Goal: Task Accomplishment & Management: Manage account settings

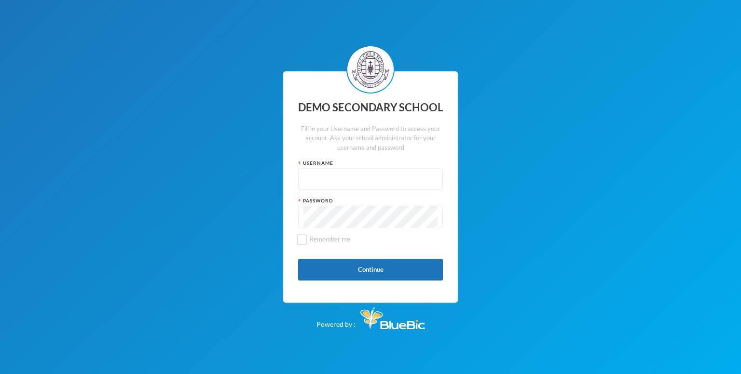
click at [316, 181] on input "text" at bounding box center [370, 180] width 134 height 22
paste input "edeh"
type input "edeh"
click at [340, 267] on button "Continue" at bounding box center [370, 270] width 145 height 22
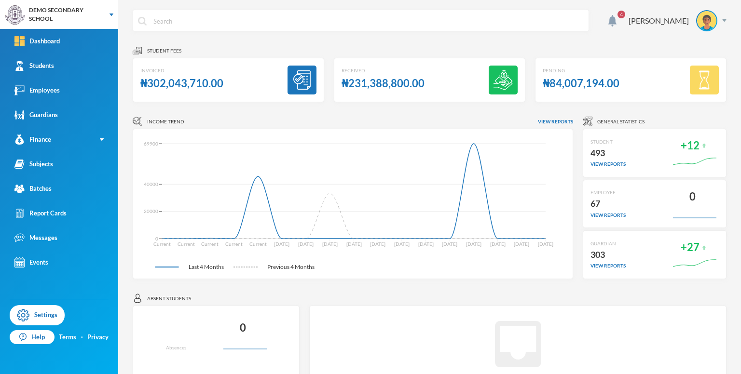
click at [629, 20] on span "4" at bounding box center [620, 14] width 15 height 15
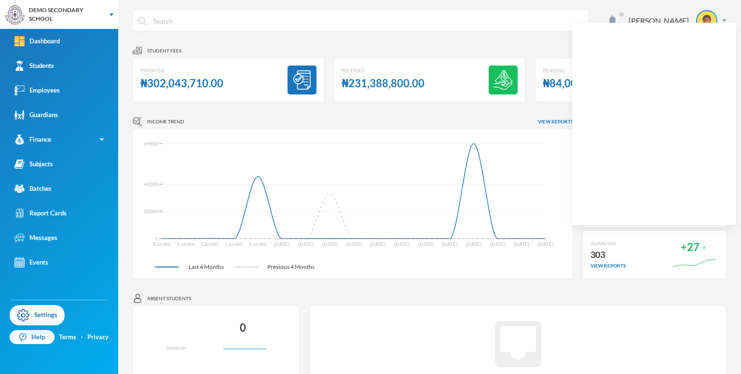
click at [546, 44] on div "[PERSON_NAME]" at bounding box center [430, 28] width 594 height 36
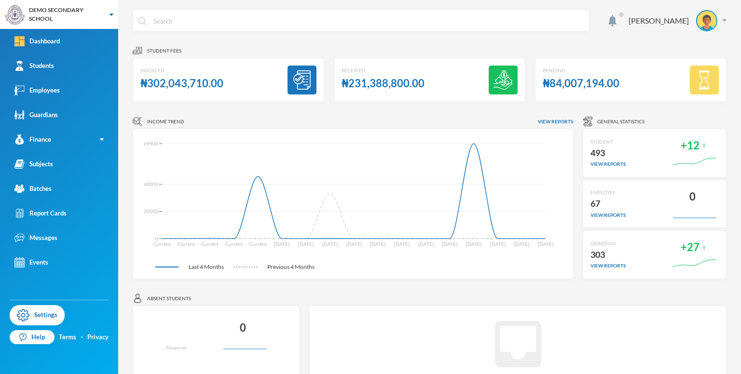
click at [187, 85] on div "₦302,043,710.00" at bounding box center [181, 83] width 83 height 19
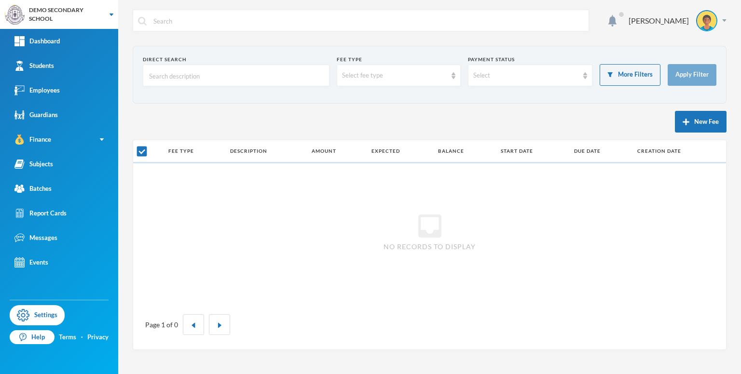
checkbox input "false"
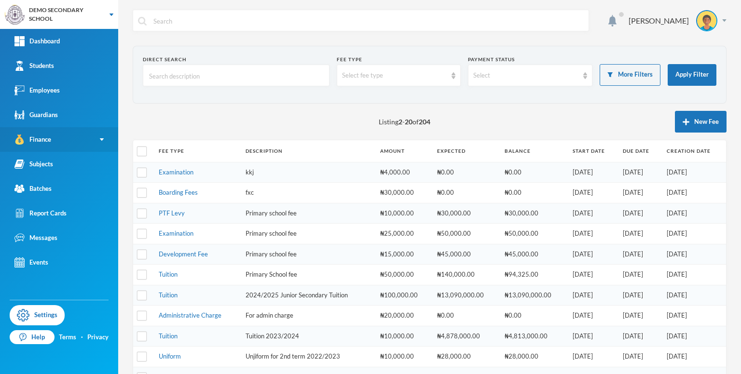
click at [105, 134] on link "Finance" at bounding box center [59, 139] width 118 height 25
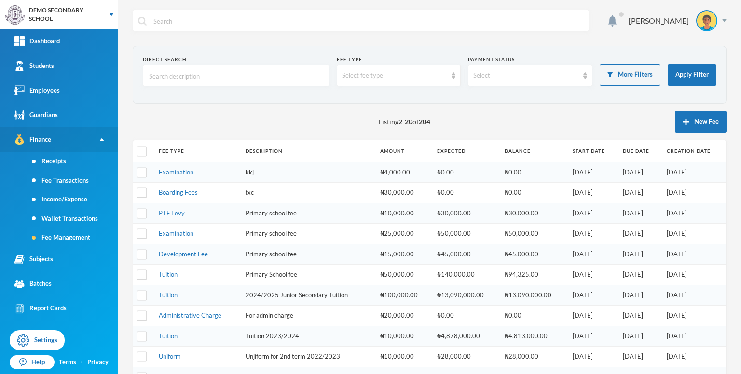
click at [81, 141] on link "Finance" at bounding box center [59, 139] width 118 height 25
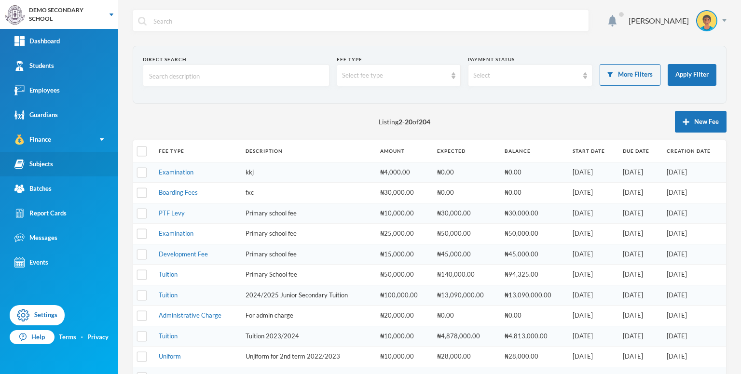
click at [34, 171] on link "Subjects" at bounding box center [59, 164] width 118 height 25
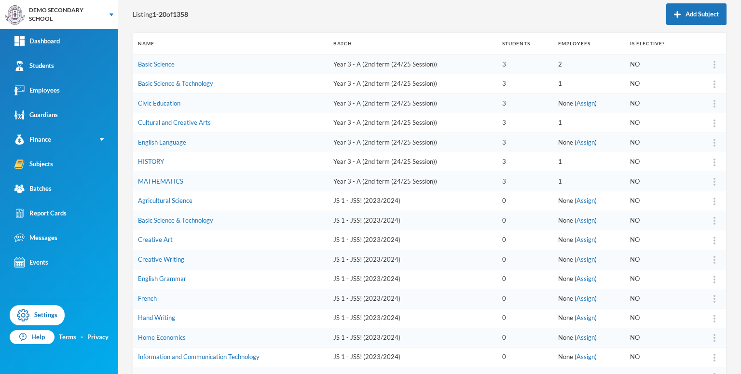
scroll to position [107, 0]
click at [582, 102] on link "Assign" at bounding box center [585, 104] width 18 height 8
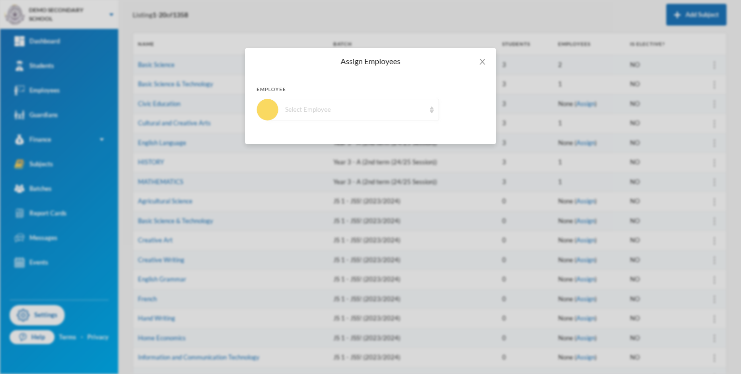
click at [380, 105] on div "Select Employee" at bounding box center [355, 110] width 140 height 10
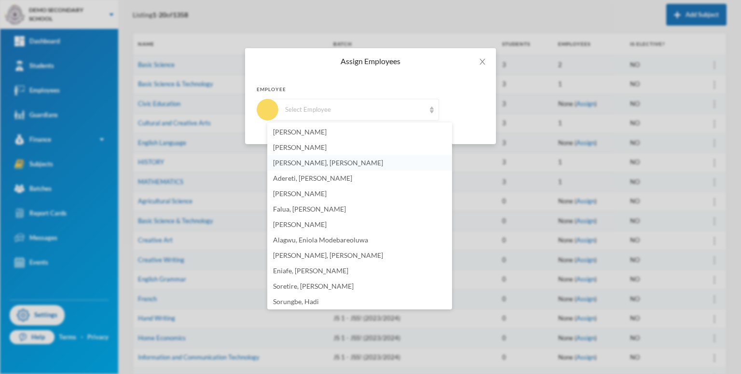
click at [347, 169] on li "[PERSON_NAME], [PERSON_NAME]" at bounding box center [359, 162] width 185 height 15
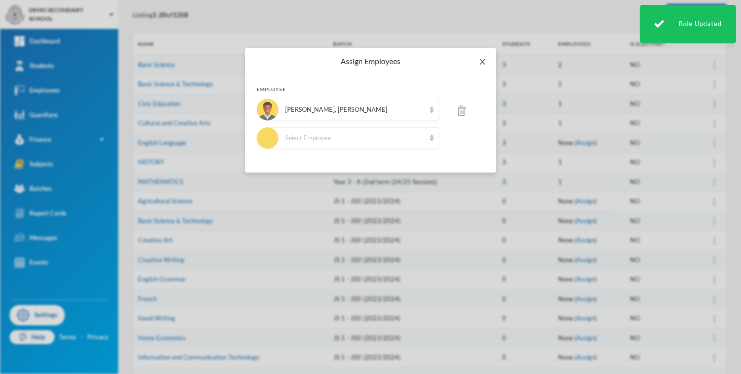
click at [484, 62] on icon "icon: close" at bounding box center [482, 62] width 8 height 8
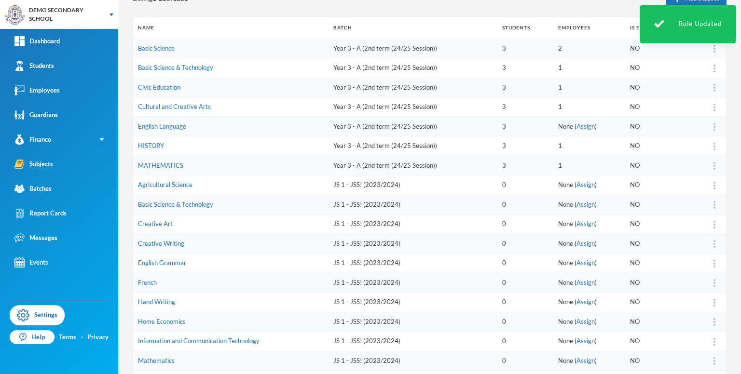
scroll to position [124, 0]
click at [50, 65] on div "Students" at bounding box center [34, 66] width 40 height 10
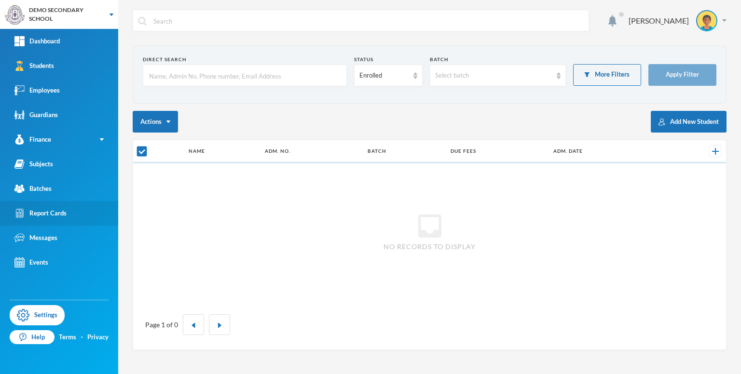
checkbox input "false"
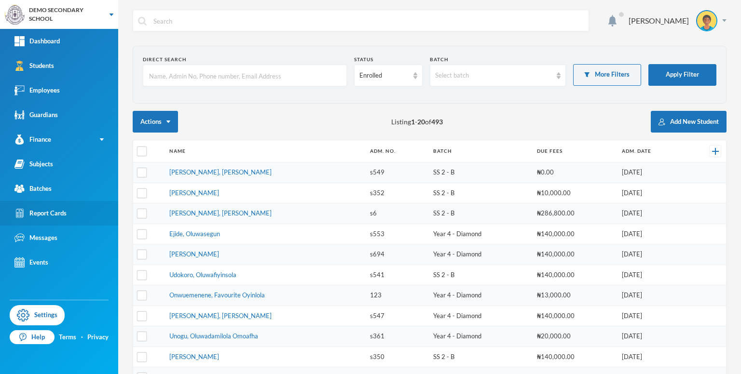
click at [30, 213] on div "Report Cards" at bounding box center [40, 213] width 52 height 10
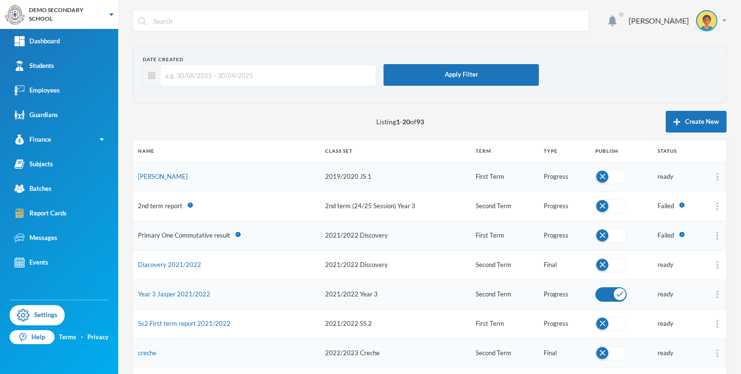
scroll to position [5, 0]
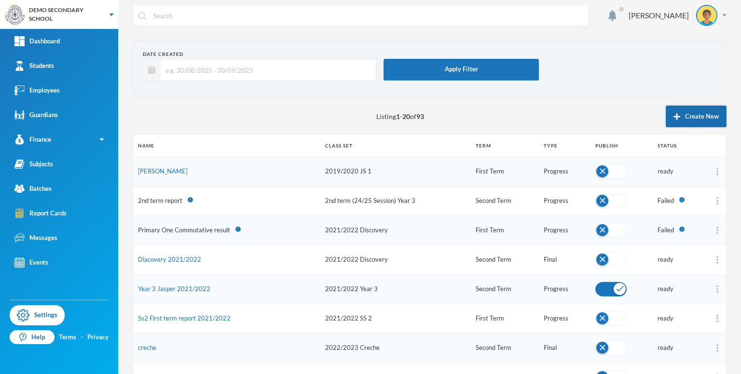
click at [665, 122] on button "Create New" at bounding box center [695, 117] width 61 height 22
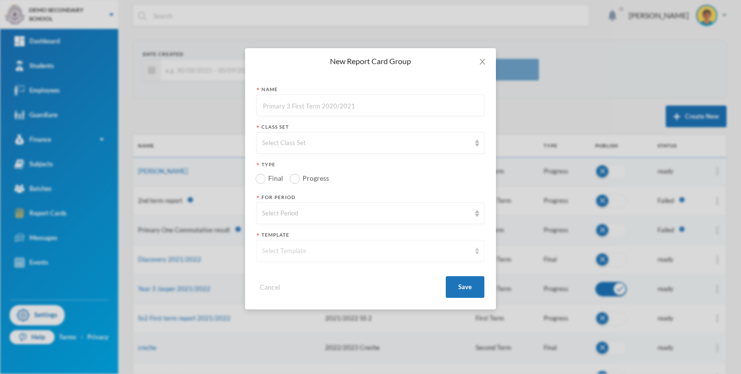
click at [322, 245] on div "Select Template" at bounding box center [371, 251] width 228 height 22
click at [312, 60] on div "New Report Card Group" at bounding box center [371, 61] width 228 height 11
click at [479, 63] on icon "icon: close" at bounding box center [482, 62] width 8 height 8
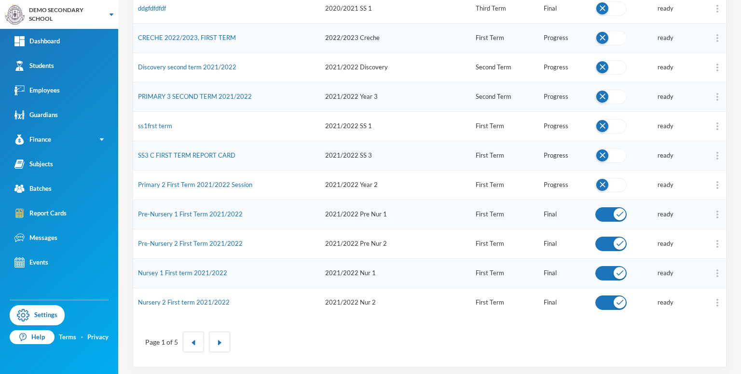
scroll to position [404, 0]
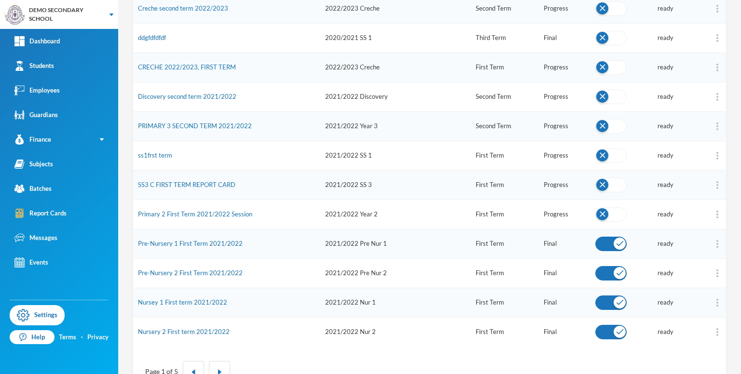
click at [595, 210] on button "button" at bounding box center [610, 214] width 31 height 14
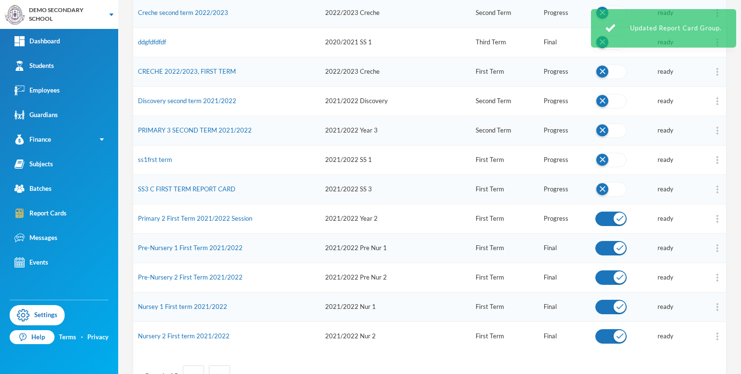
click at [596, 188] on button "button" at bounding box center [610, 189] width 31 height 14
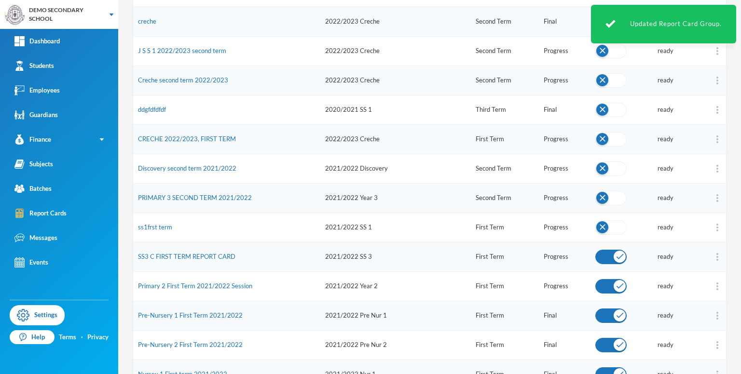
scroll to position [327, 0]
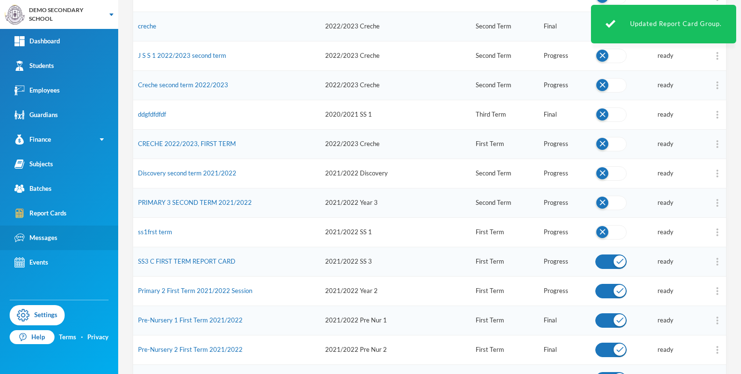
click at [35, 241] on div "Messages" at bounding box center [35, 238] width 43 height 10
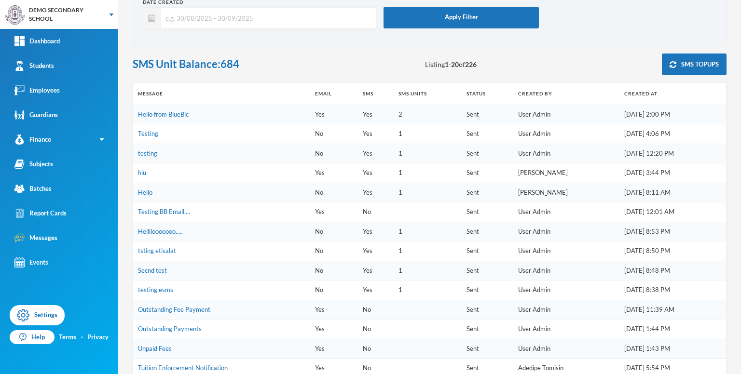
scroll to position [92, 0]
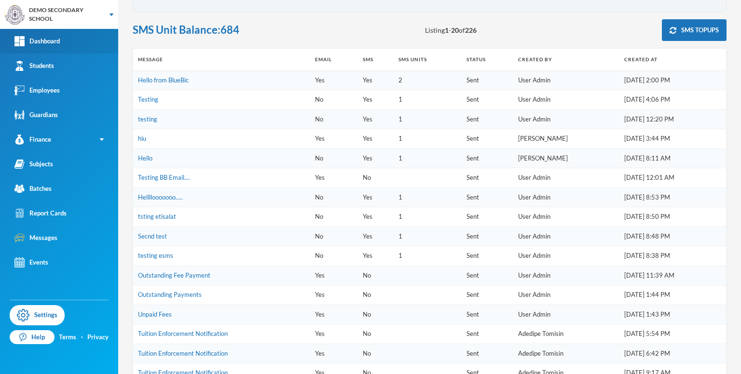
click at [53, 37] on div "Dashboard" at bounding box center [36, 41] width 45 height 10
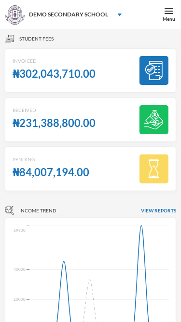
click at [166, 9] on img at bounding box center [168, 11] width 9 height 9
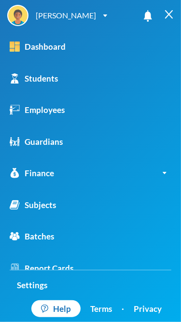
scroll to position [19, 0]
click at [171, 13] on img at bounding box center [168, 14] width 9 height 9
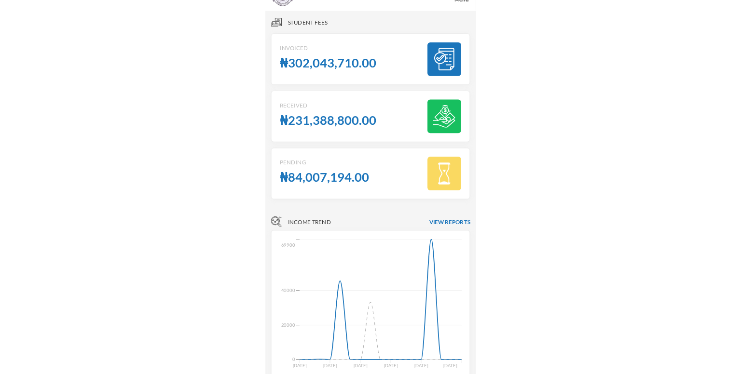
scroll to position [0, 0]
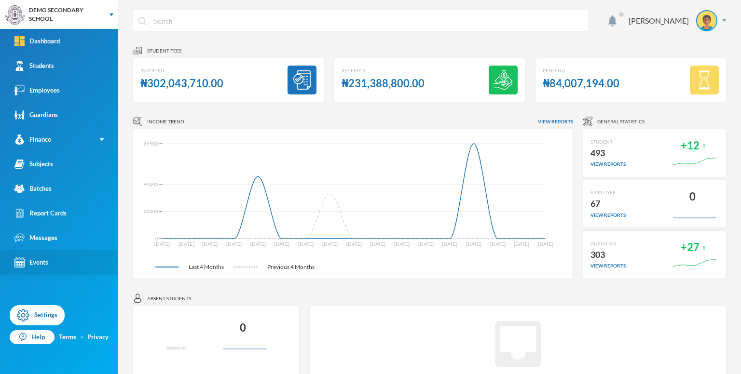
click at [60, 271] on link "Events" at bounding box center [59, 262] width 118 height 25
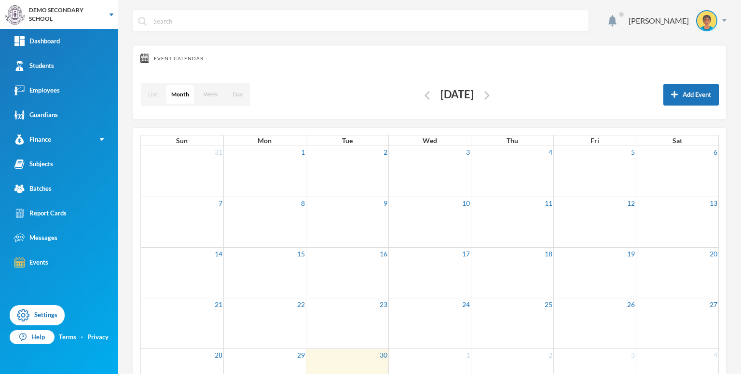
click at [156, 97] on button "List" at bounding box center [152, 94] width 18 height 18
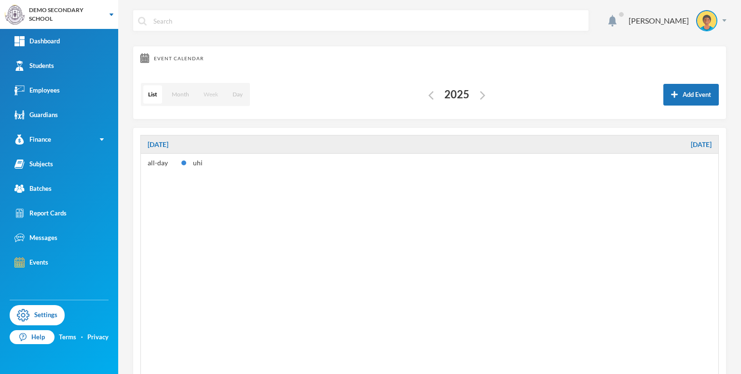
click at [208, 95] on button "Week" at bounding box center [211, 94] width 24 height 18
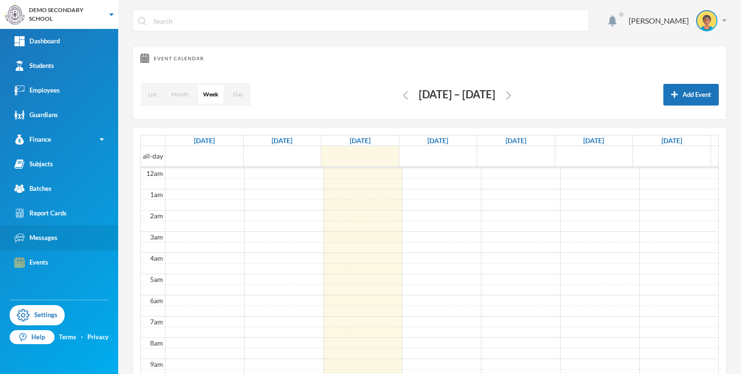
scroll to position [127, 0]
click at [679, 26] on div "[PERSON_NAME]" at bounding box center [658, 21] width 60 height 12
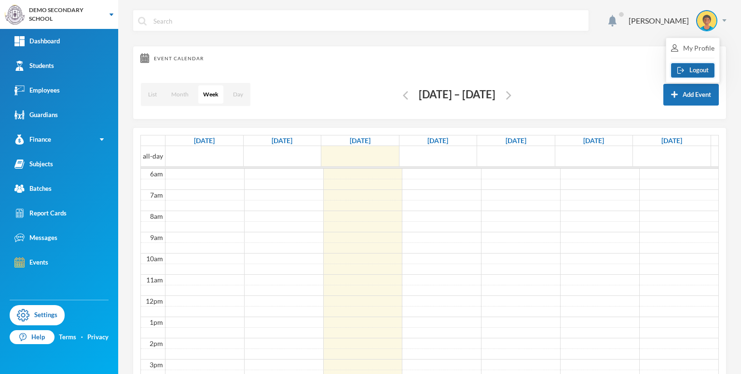
click at [693, 63] on button "Logout" at bounding box center [692, 70] width 43 height 14
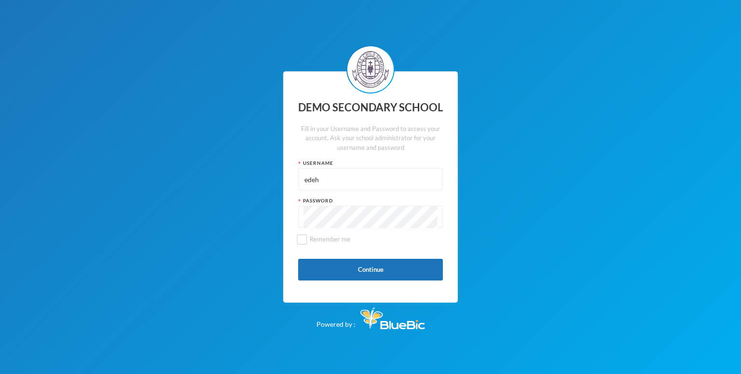
click at [331, 186] on input "edeh" at bounding box center [370, 180] width 134 height 22
paste input "s144"
paste input "s144123"
type input "s144"
click at [337, 266] on button "Continue" at bounding box center [370, 270] width 145 height 22
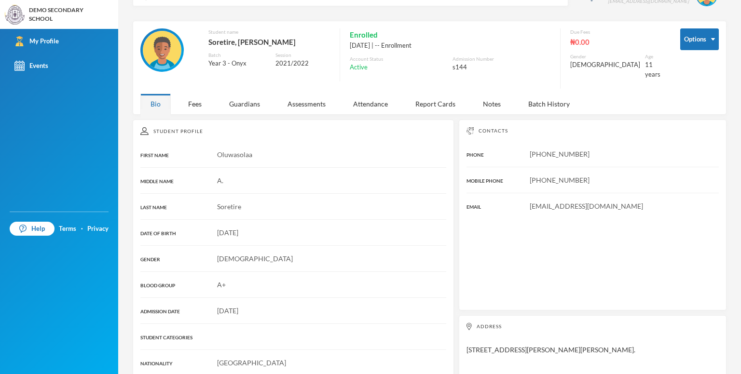
scroll to position [25, 0]
click at [194, 99] on div "Fees" at bounding box center [195, 104] width 34 height 21
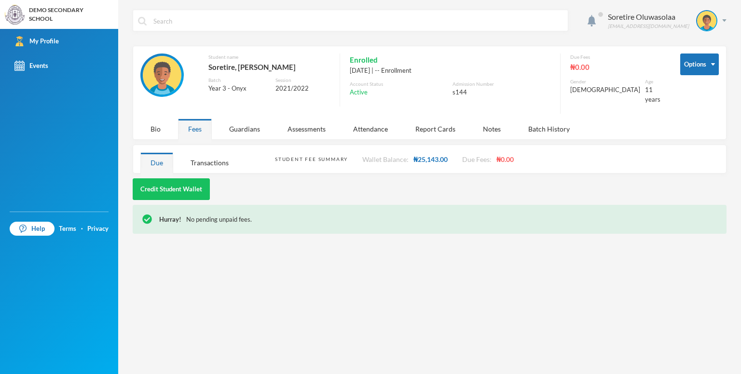
scroll to position [0, 0]
click at [184, 182] on button "Credit Student Wallet" at bounding box center [171, 189] width 77 height 22
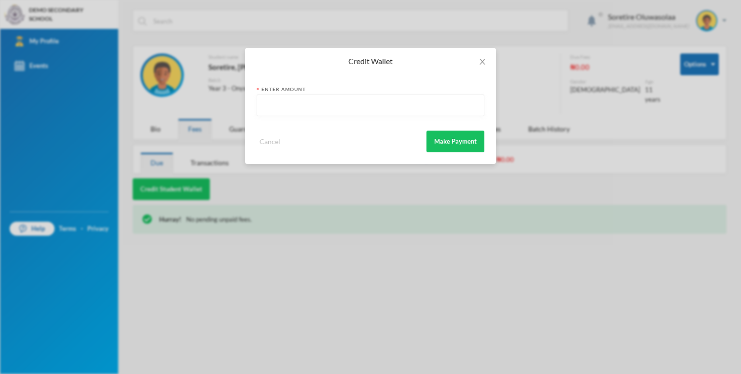
click at [352, 102] on input "text" at bounding box center [370, 106] width 217 height 22
type input "20000"
click at [435, 140] on button "Make Payment" at bounding box center [455, 142] width 58 height 22
click at [481, 63] on icon "icon: close" at bounding box center [481, 62] width 5 height 6
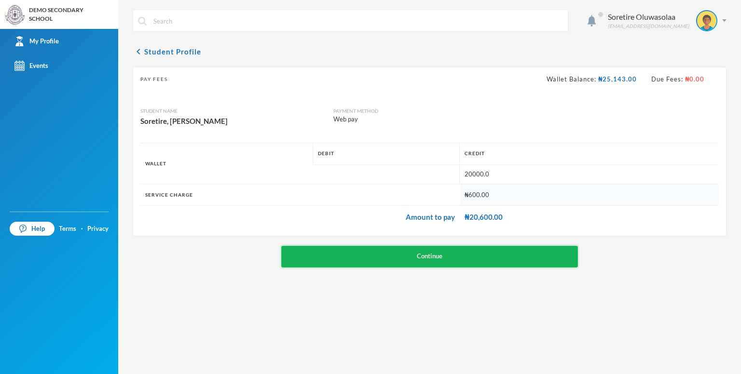
click at [349, 253] on button "Continue" at bounding box center [429, 257] width 297 height 22
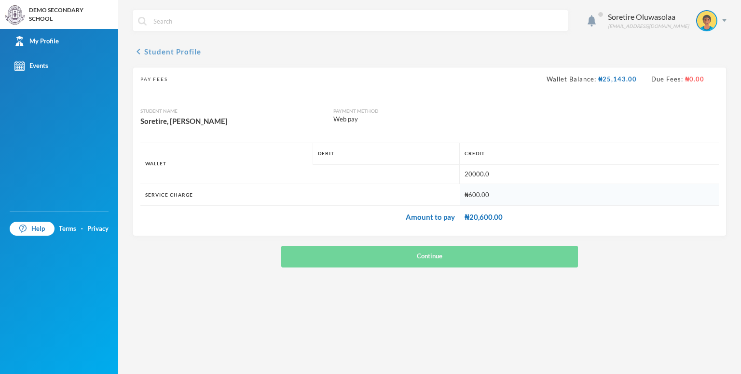
click at [149, 47] on button "chevron_left Student Profile" at bounding box center [167, 52] width 68 height 12
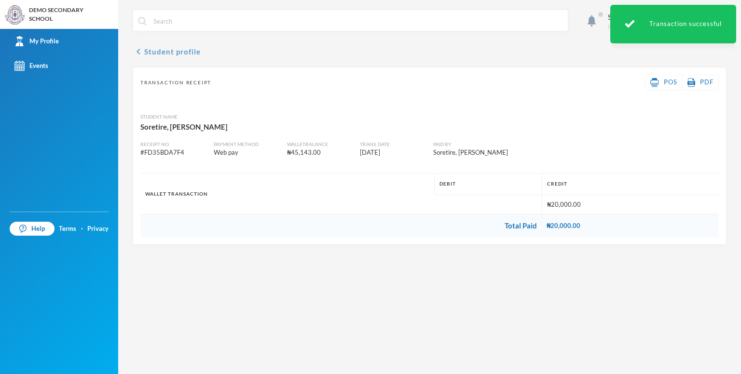
click at [175, 51] on button "chevron_left Student profile" at bounding box center [167, 52] width 68 height 12
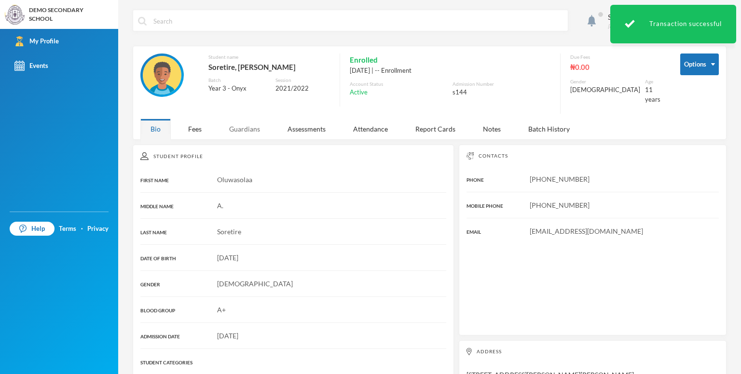
click at [236, 125] on div "Guardians" at bounding box center [244, 129] width 51 height 21
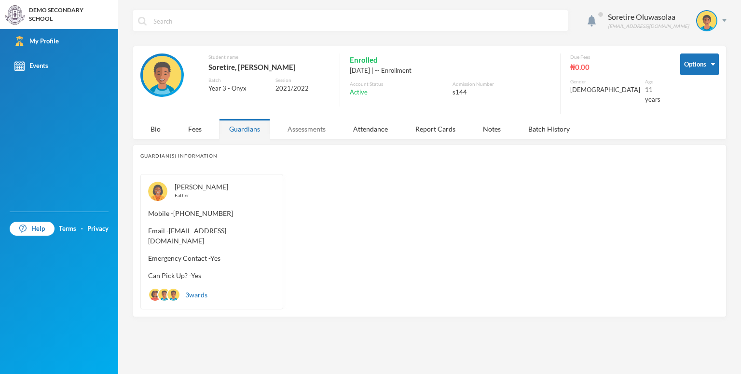
click at [296, 124] on div "Assessments" at bounding box center [306, 129] width 58 height 21
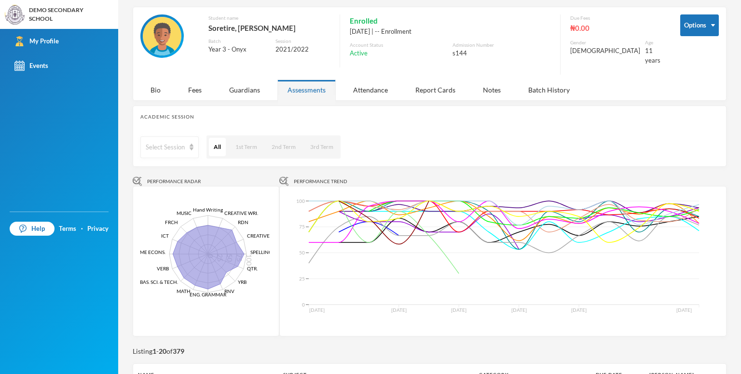
scroll to position [39, 0]
click at [368, 85] on div "Attendance" at bounding box center [370, 90] width 55 height 21
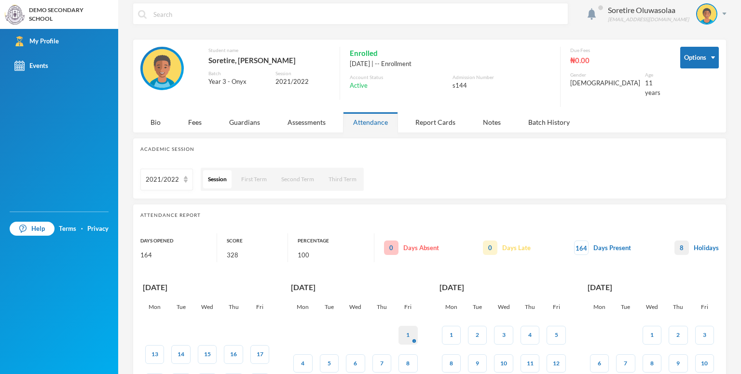
scroll to position [0, 0]
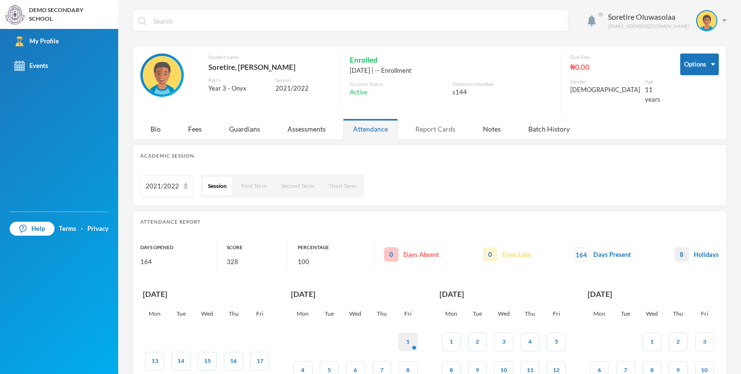
click at [433, 119] on div "Report Cards" at bounding box center [435, 129] width 60 height 21
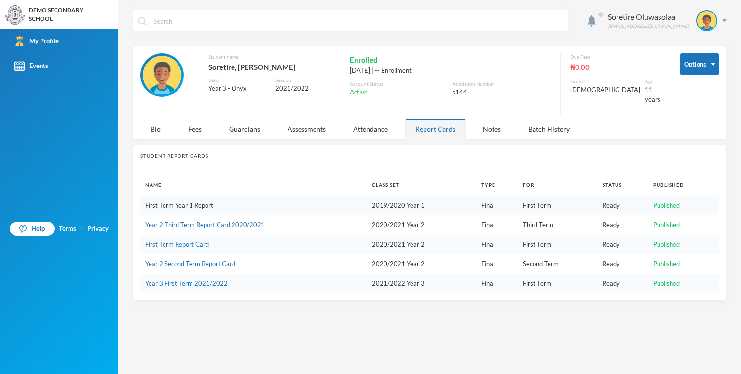
click at [177, 202] on link "First Term Year 1 Report" at bounding box center [179, 206] width 68 height 8
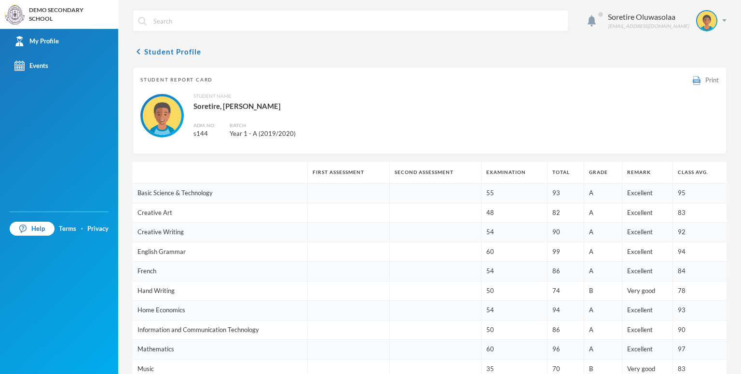
click at [693, 83] on img at bounding box center [697, 80] width 8 height 9
click at [147, 51] on button "chevron_left Student Profile" at bounding box center [167, 52] width 68 height 12
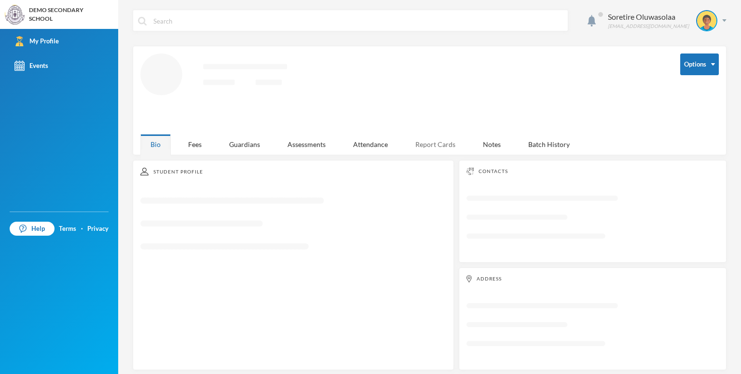
scroll to position [3, 0]
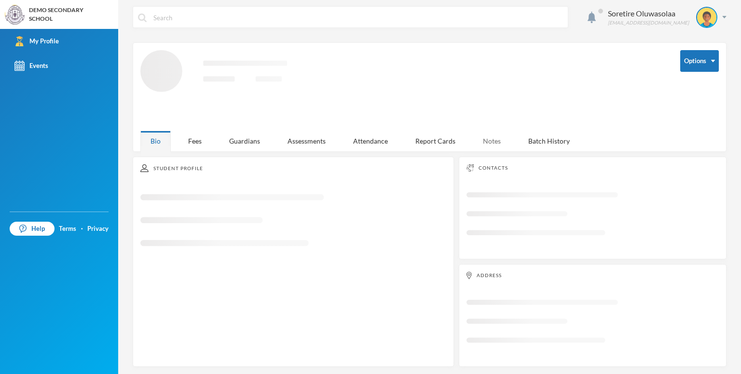
click at [495, 144] on div "Notes" at bounding box center [492, 141] width 38 height 21
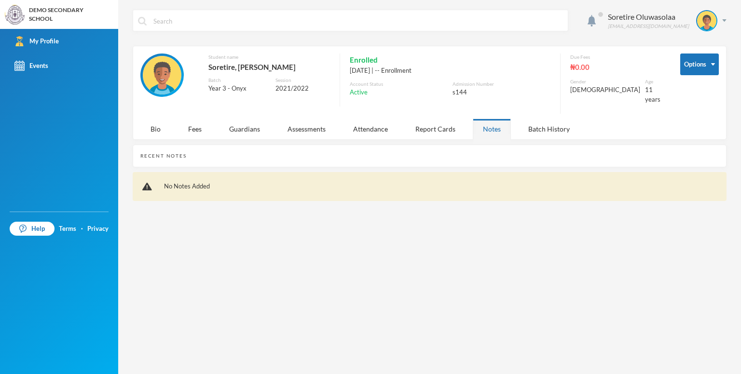
scroll to position [0, 0]
click at [539, 122] on div "Batch History" at bounding box center [549, 129] width 62 height 21
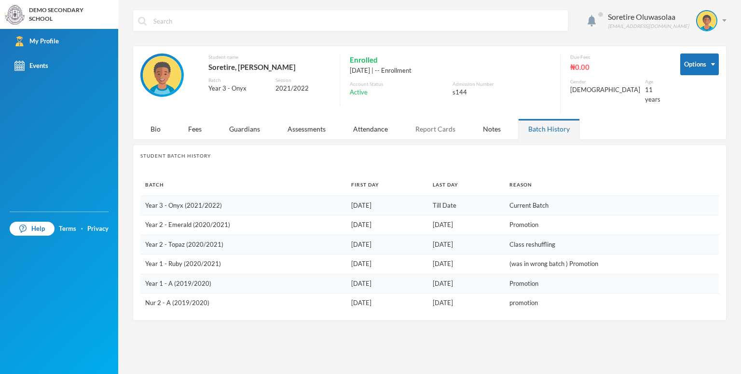
click at [449, 119] on div "Report Cards" at bounding box center [435, 129] width 60 height 21
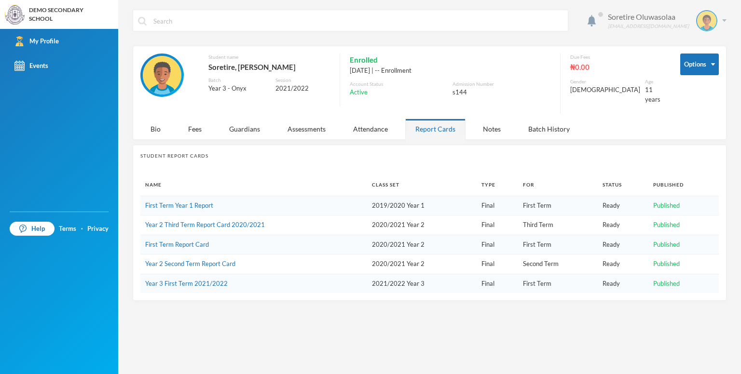
click at [720, 30] on div "Soretire Oluwasolaa [EMAIL_ADDRESS][DOMAIN_NAME]" at bounding box center [663, 20] width 126 height 21
click at [697, 71] on button "Logout" at bounding box center [699, 70] width 43 height 14
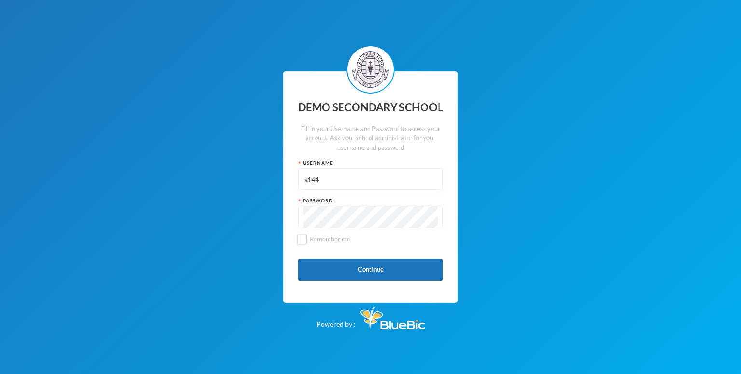
click at [343, 180] on input "s144" at bounding box center [370, 180] width 134 height 22
paste input "p16"
type input "p164"
click at [365, 267] on button "Continue" at bounding box center [370, 270] width 145 height 22
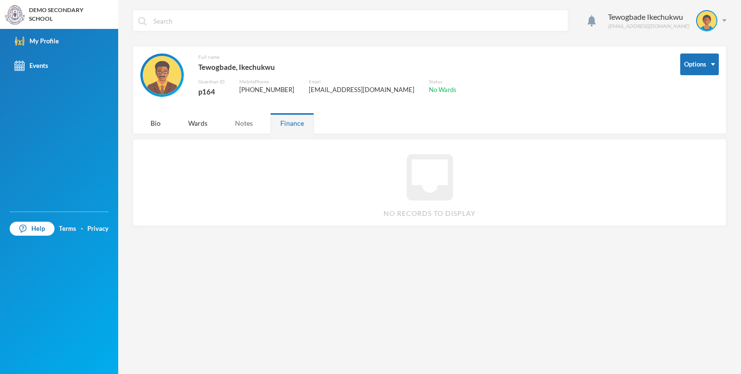
click at [244, 116] on div "Notes" at bounding box center [244, 123] width 38 height 21
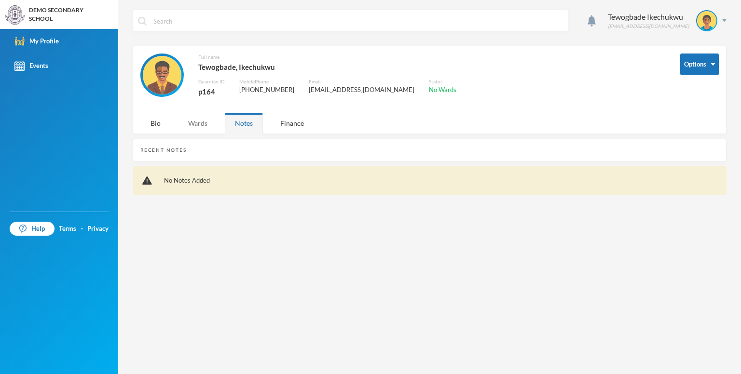
click at [208, 120] on div "Wards" at bounding box center [198, 123] width 40 height 21
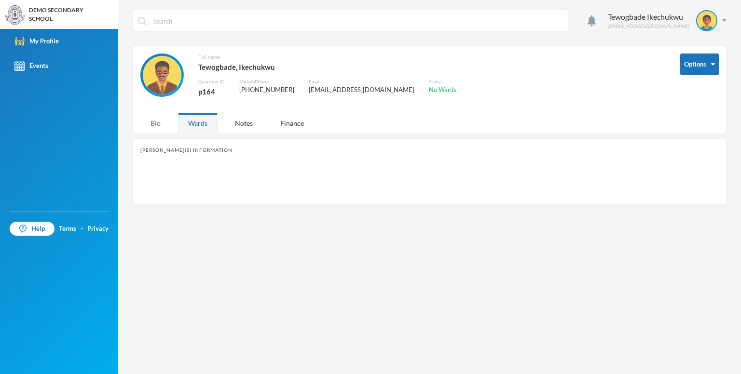
click at [152, 122] on div "Bio" at bounding box center [155, 123] width 30 height 21
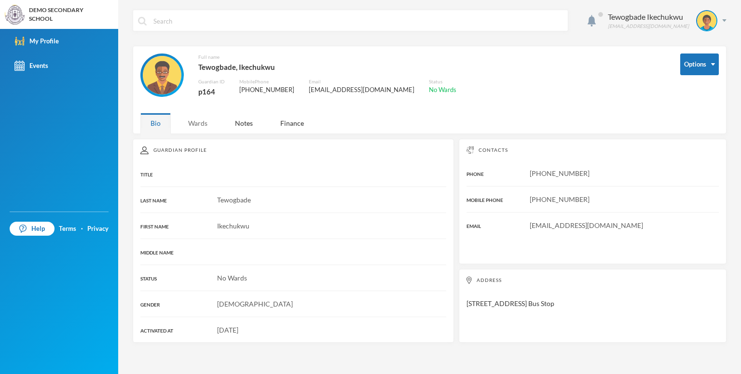
click at [202, 126] on div "Wards" at bounding box center [198, 123] width 40 height 21
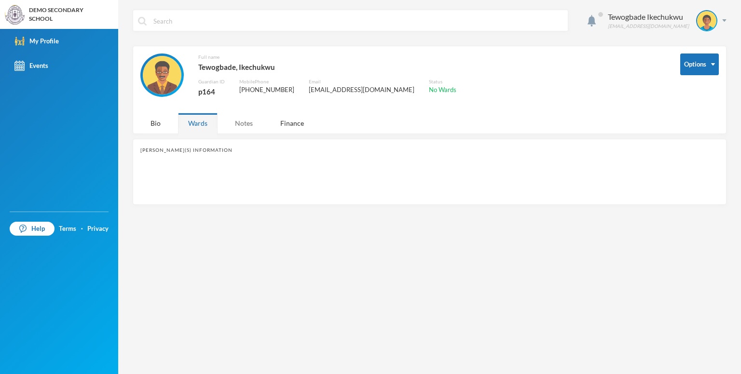
click at [233, 122] on div "Notes" at bounding box center [244, 123] width 38 height 21
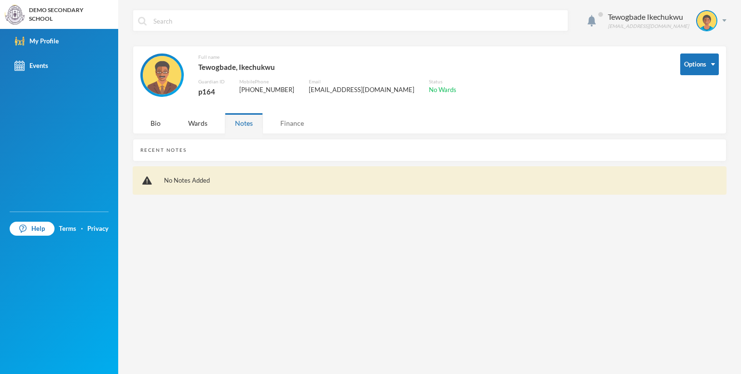
click at [285, 121] on div "Finance" at bounding box center [292, 123] width 44 height 21
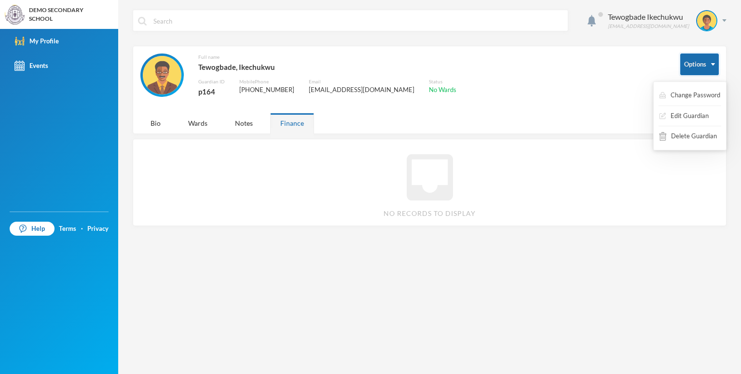
click at [696, 57] on button "Options" at bounding box center [699, 65] width 39 height 22
click at [250, 126] on div "Notes" at bounding box center [244, 123] width 38 height 21
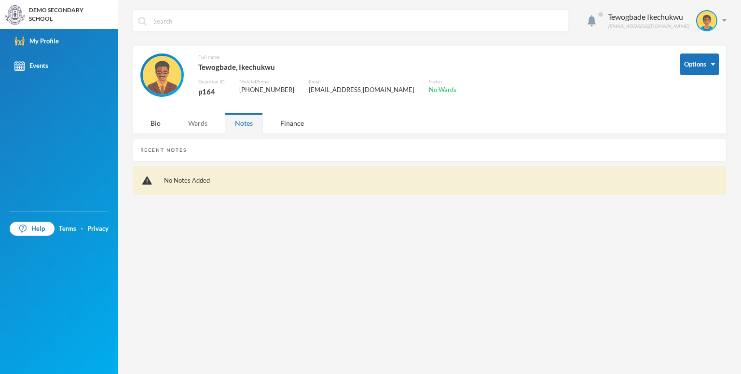
click at [195, 132] on div "Wards" at bounding box center [198, 123] width 40 height 21
